Goal: Task Accomplishment & Management: Use online tool/utility

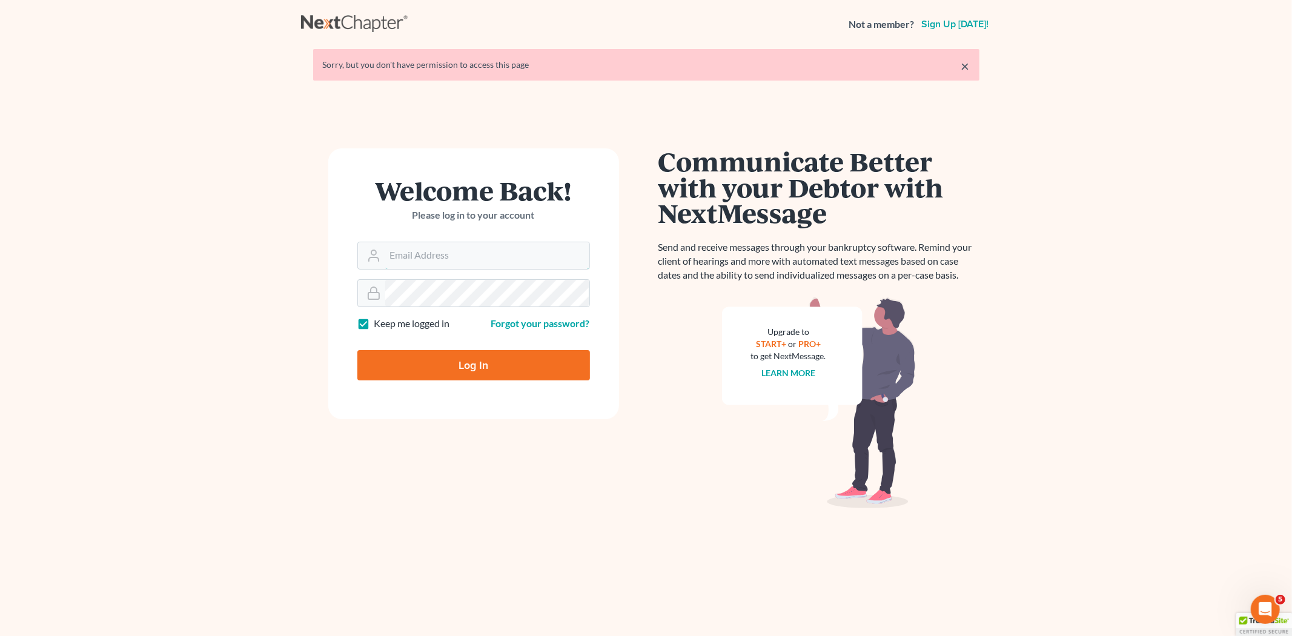
type input "[EMAIL_ADDRESS][DOMAIN_NAME]"
click at [475, 351] on div "Log In" at bounding box center [473, 360] width 233 height 40
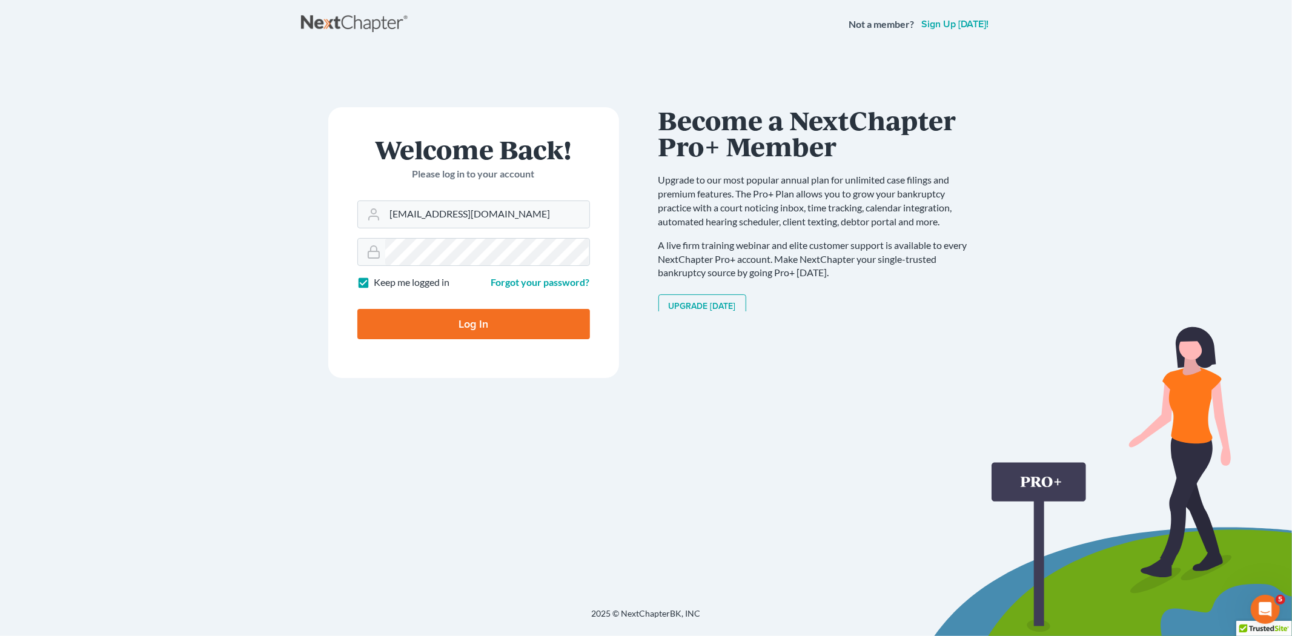
click at [522, 330] on input "Log In" at bounding box center [473, 324] width 233 height 30
type input "Thinking..."
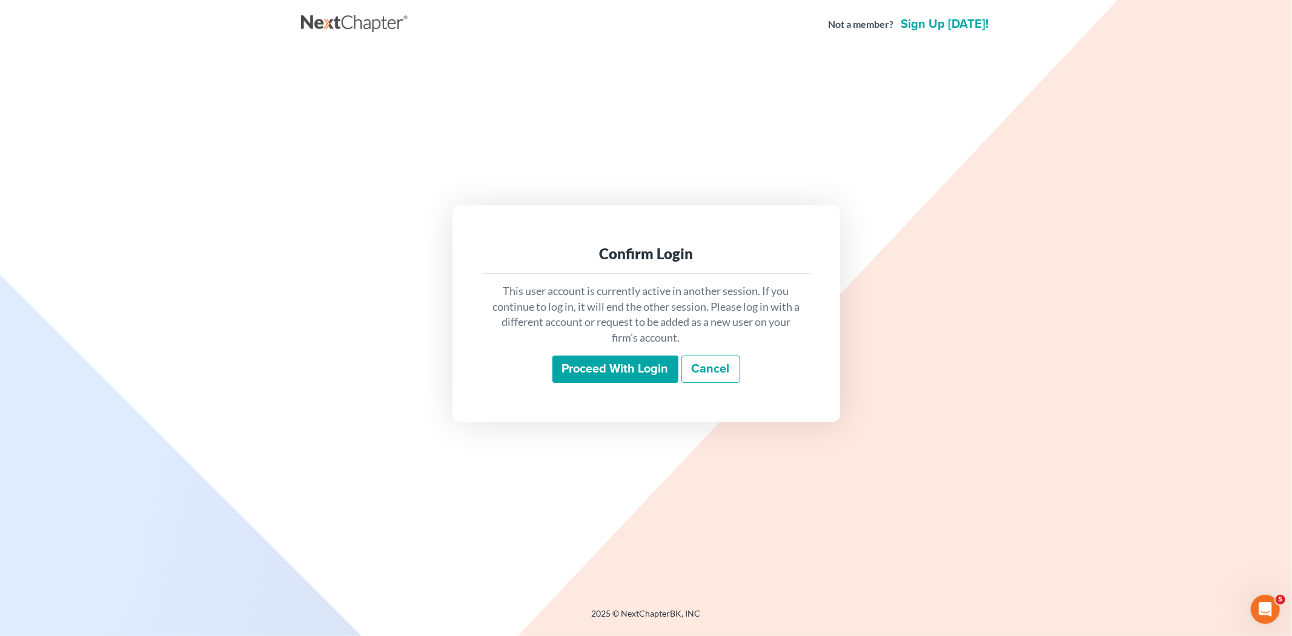
click at [590, 380] on input "Proceed with login" at bounding box center [615, 370] width 126 height 28
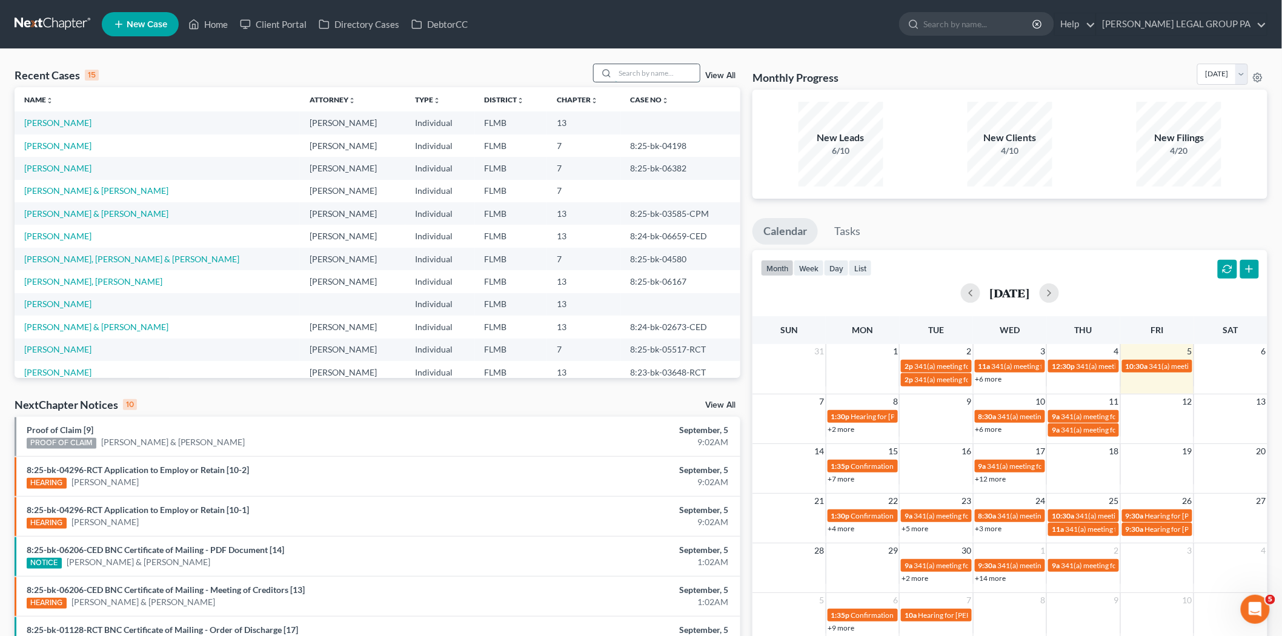
click at [665, 75] on input "search" at bounding box center [657, 73] width 85 height 18
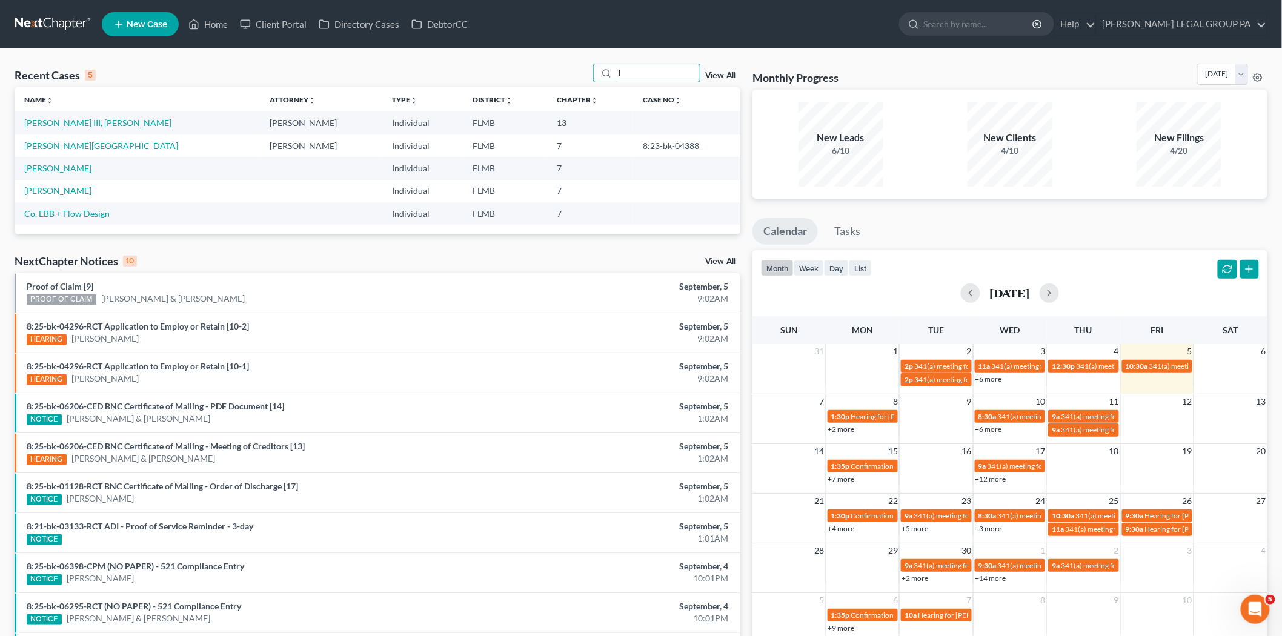
type input "l"
